Goal: Task Accomplishment & Management: Manage account settings

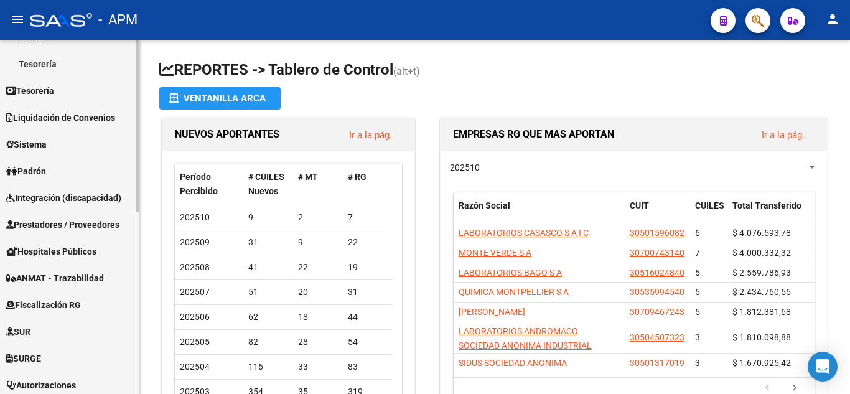
scroll to position [249, 0]
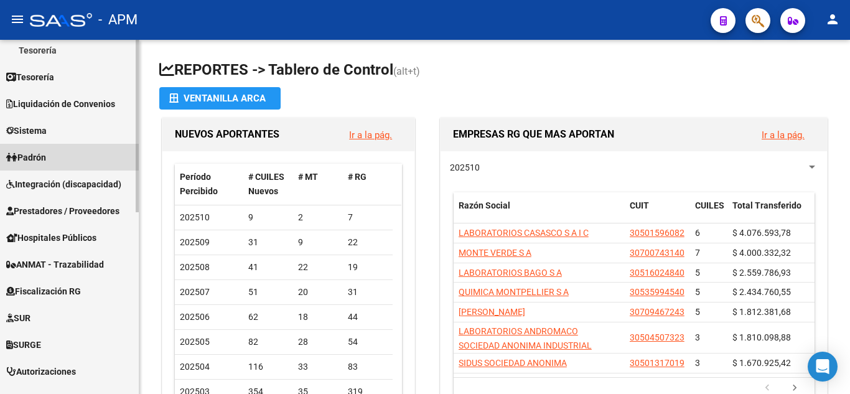
click at [46, 154] on span "Padrón" at bounding box center [26, 158] width 40 height 14
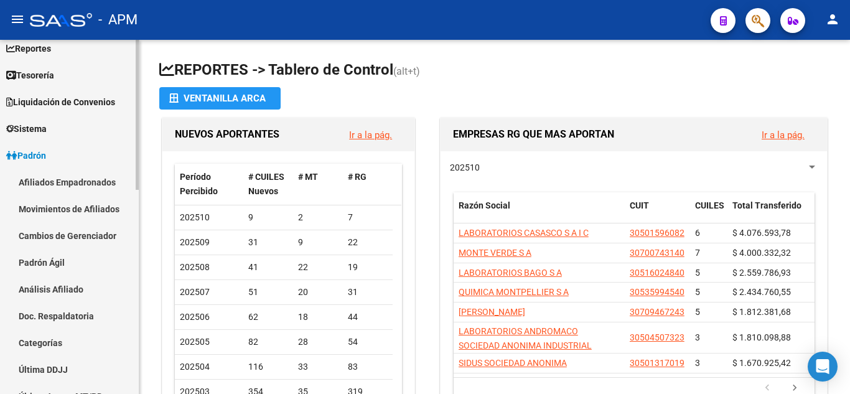
scroll to position [62, 0]
click at [42, 179] on link "Afiliados Empadronados" at bounding box center [69, 183] width 139 height 27
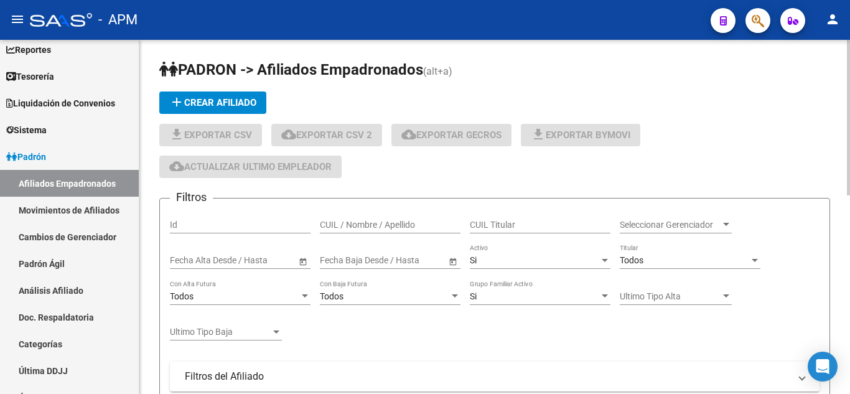
click at [357, 225] on input "CUIL / Nombre / Apellido" at bounding box center [390, 225] width 141 height 11
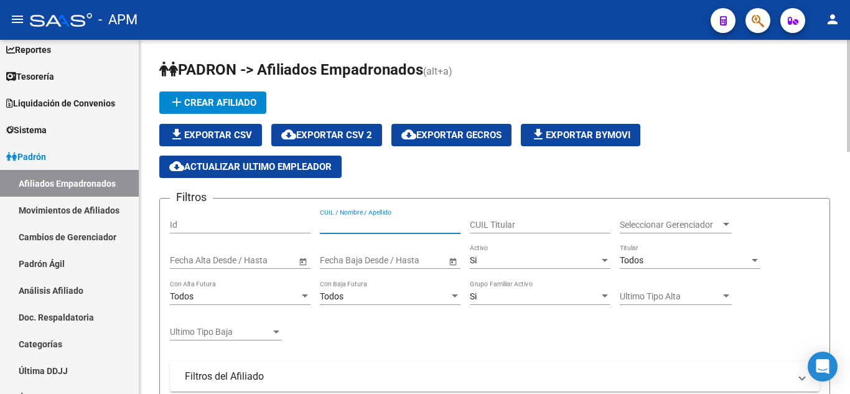
paste input "27530359277"
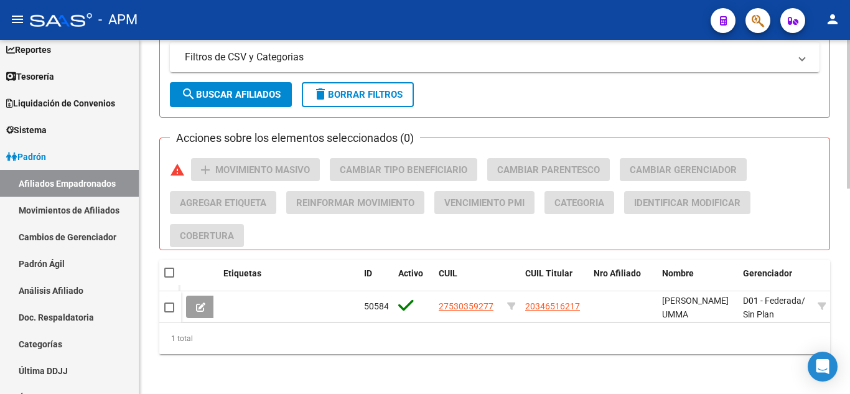
scroll to position [488, 0]
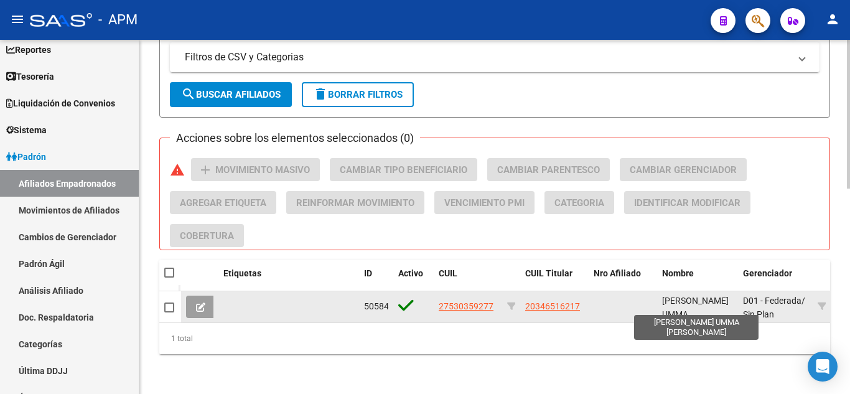
type input "27530359277"
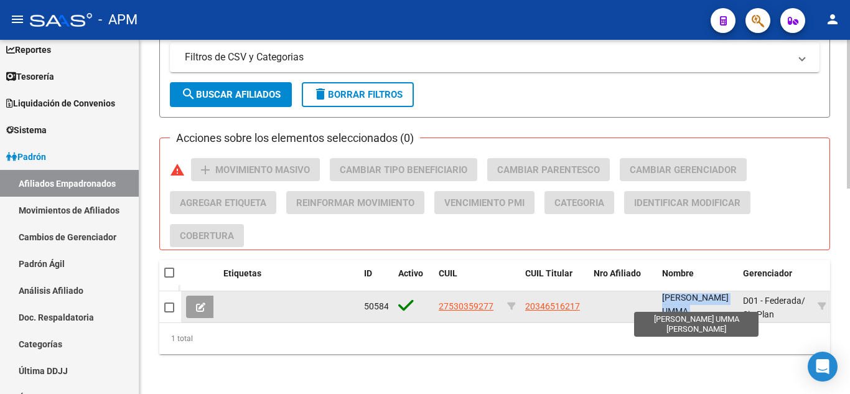
drag, startPoint x: 662, startPoint y: 291, endPoint x: 714, endPoint y: 303, distance: 53.0
click at [714, 303] on span "[PERSON_NAME] UMMA [PERSON_NAME]" at bounding box center [695, 312] width 67 height 39
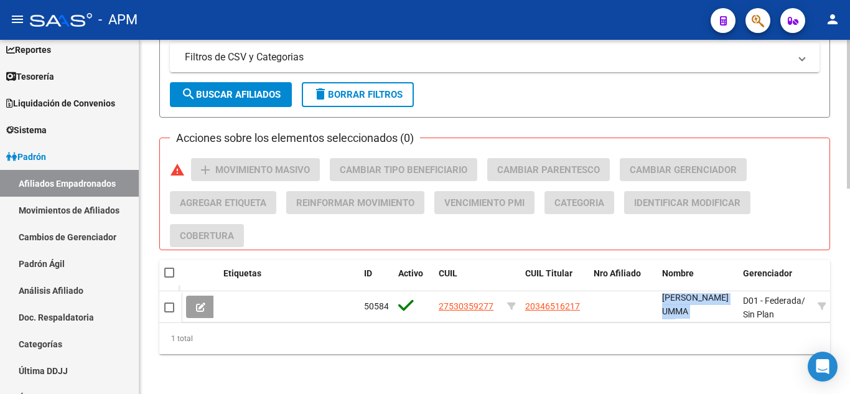
copy span "[PERSON_NAME] UMMA [PERSON_NAME]"
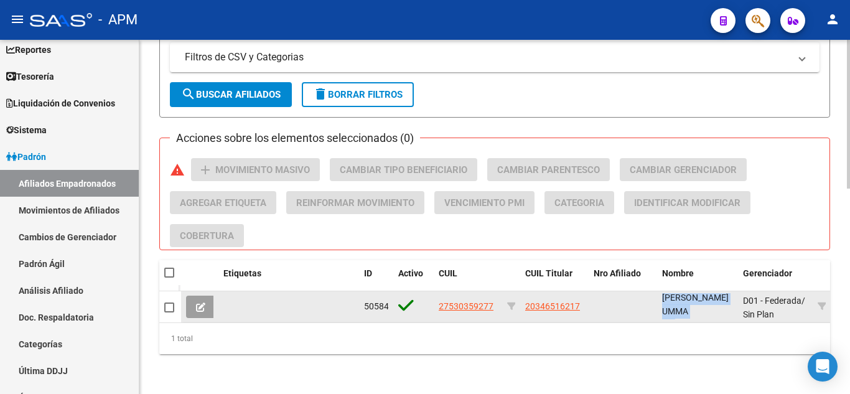
click at [208, 299] on button at bounding box center [200, 307] width 29 height 22
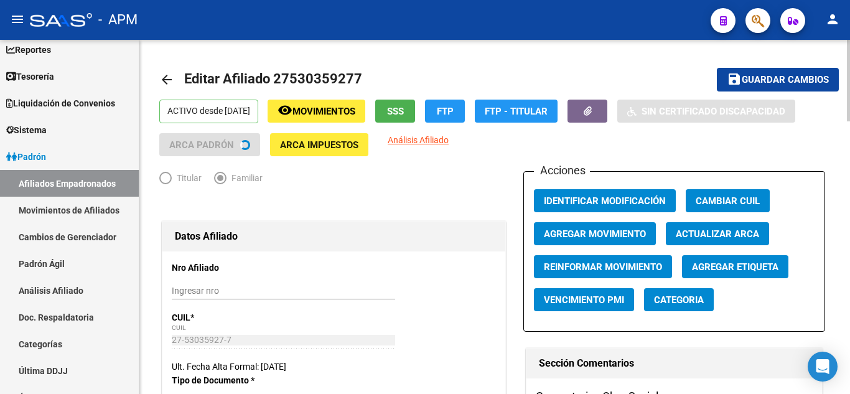
radio input "true"
type input "30-51624277-5"
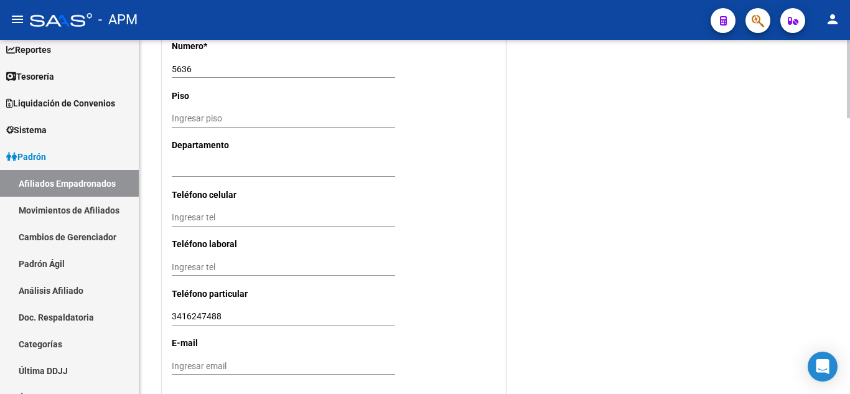
scroll to position [1248, 0]
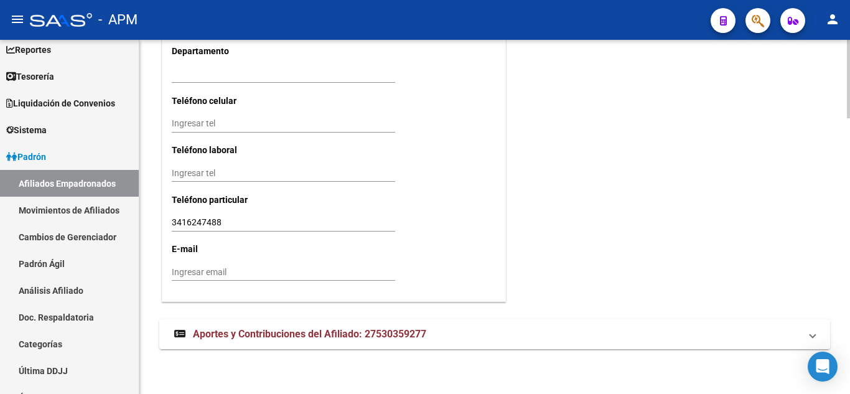
click at [334, 335] on span "Aportes y Contribuciones del Afiliado: 27530359277" at bounding box center [309, 334] width 233 height 12
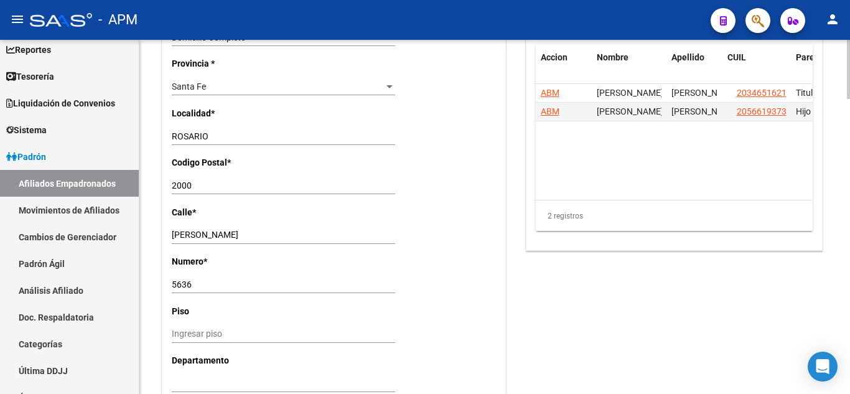
scroll to position [935, 0]
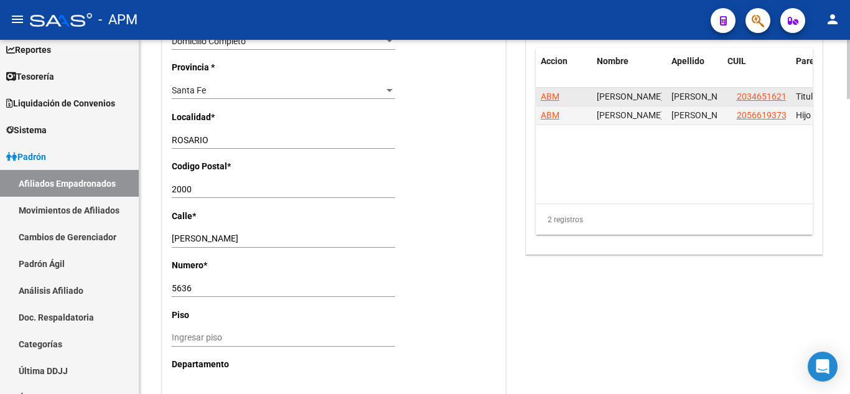
click at [545, 101] on span "ABM" at bounding box center [550, 96] width 19 height 10
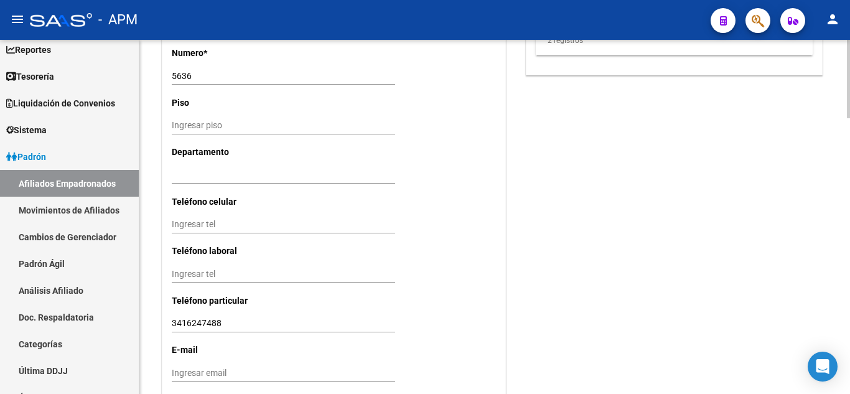
scroll to position [1248, 0]
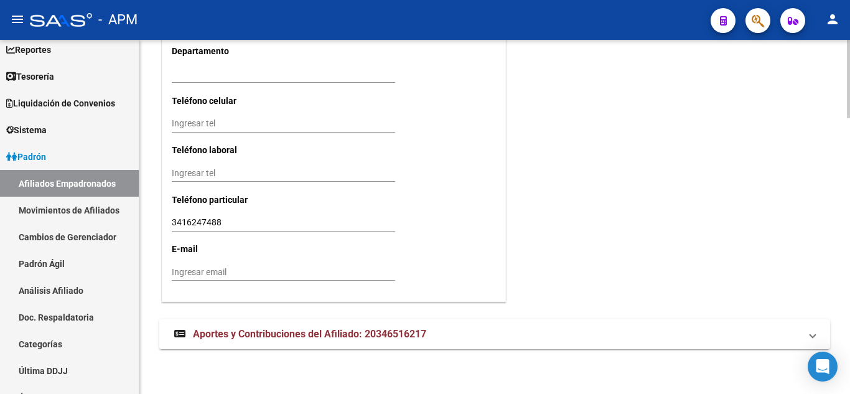
click at [323, 328] on span "Aportes y Contribuciones del Afiliado: 20346516217" at bounding box center [309, 334] width 233 height 12
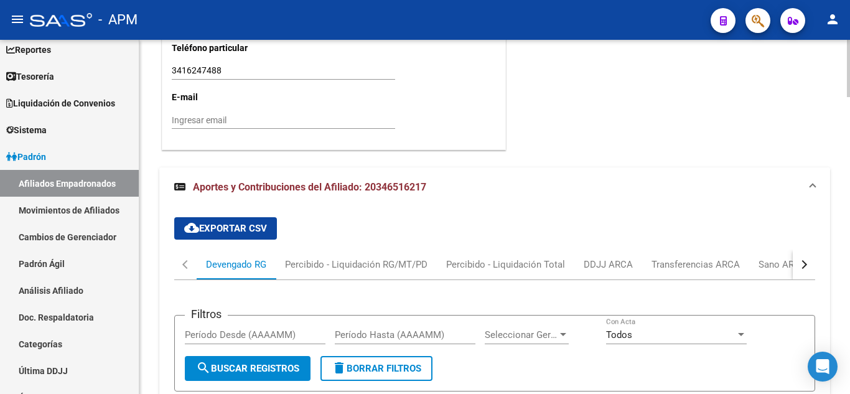
scroll to position [1398, 0]
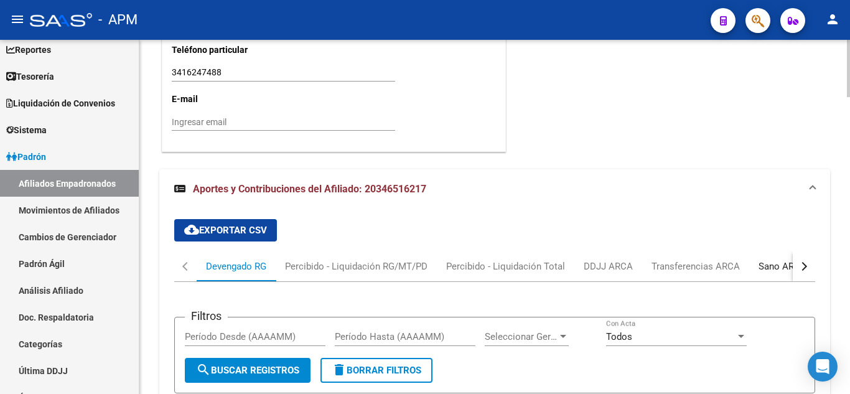
click at [772, 262] on div "Sano ARCA" at bounding box center [783, 267] width 48 height 14
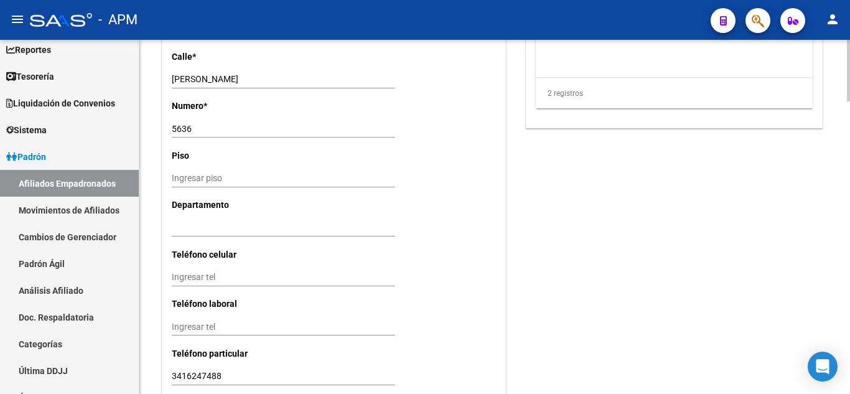
scroll to position [924, 0]
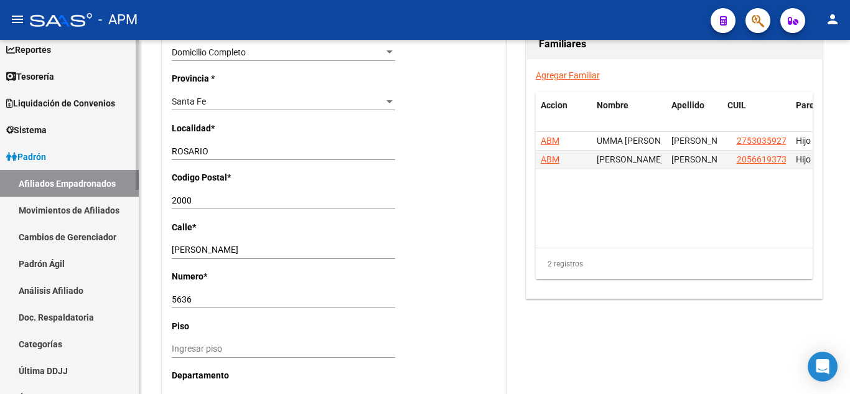
click at [69, 180] on link "Afiliados Empadronados" at bounding box center [69, 183] width 139 height 27
